Goal: Task Accomplishment & Management: Use online tool/utility

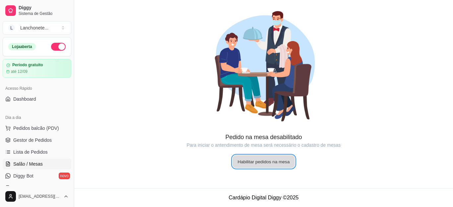
click at [242, 160] on button "Habilitar pedidos na mesa" at bounding box center [263, 161] width 62 height 13
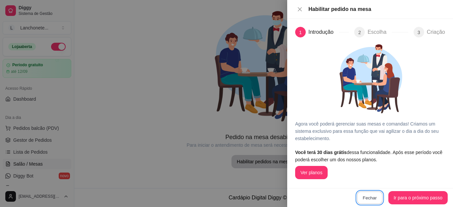
click at [367, 196] on button "Fechar" at bounding box center [370, 198] width 26 height 13
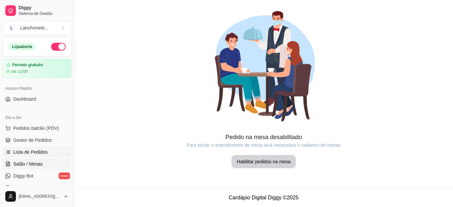
click at [42, 151] on span "Lista de Pedidos" at bounding box center [30, 152] width 34 height 7
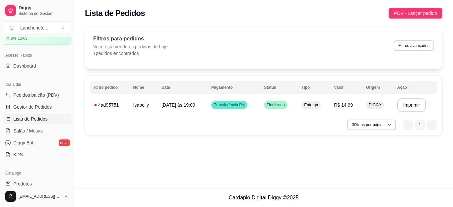
scroll to position [66, 0]
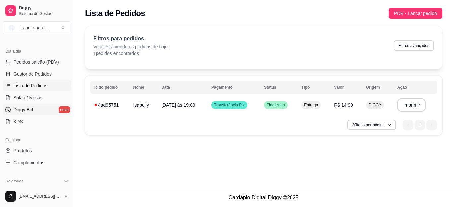
click at [54, 109] on link "Diggy Bot novo" at bounding box center [37, 109] width 69 height 11
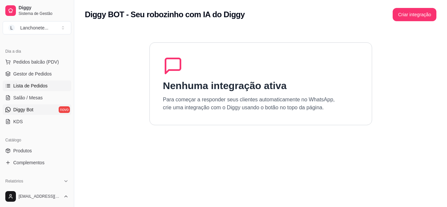
click at [36, 87] on span "Lista de Pedidos" at bounding box center [30, 86] width 34 height 7
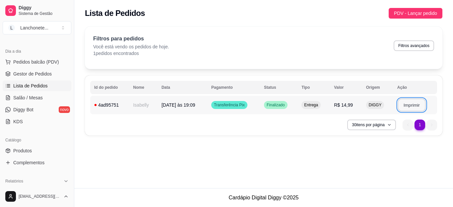
click at [409, 106] on button "Imprimir" at bounding box center [411, 105] width 28 height 13
